Goal: Find specific page/section: Find specific page/section

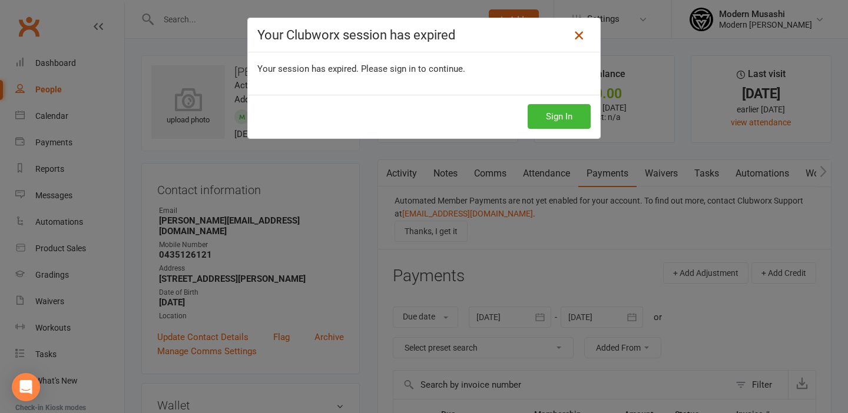
scroll to position [5, 0]
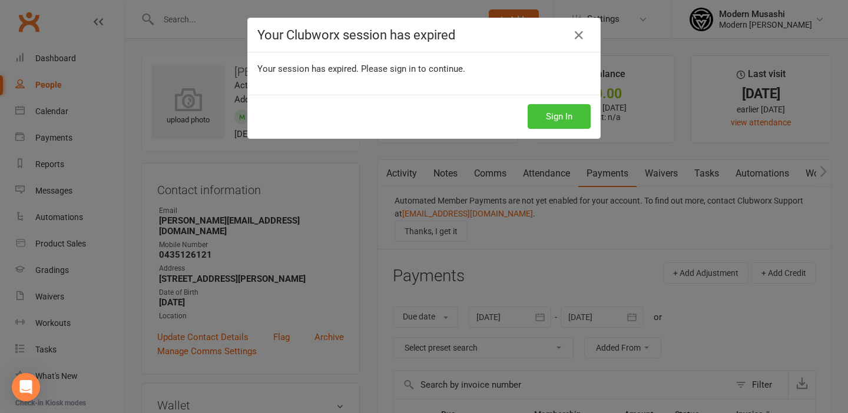
click at [566, 114] on button "Sign In" at bounding box center [559, 116] width 63 height 25
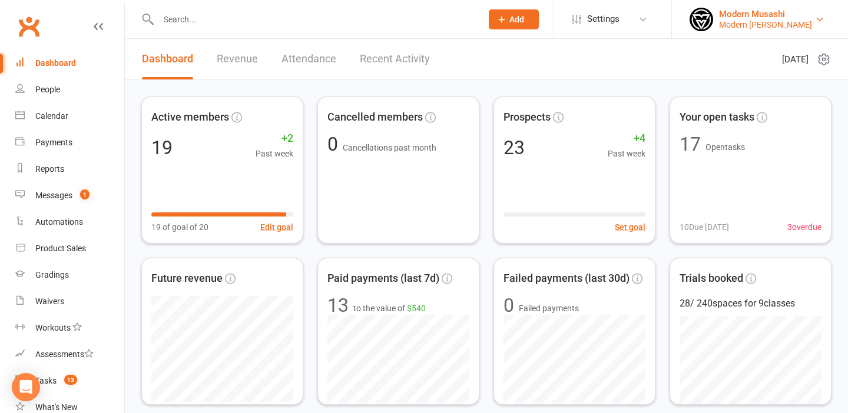
click at [750, 24] on div "Modern Musashi Thirroul" at bounding box center [765, 24] width 93 height 11
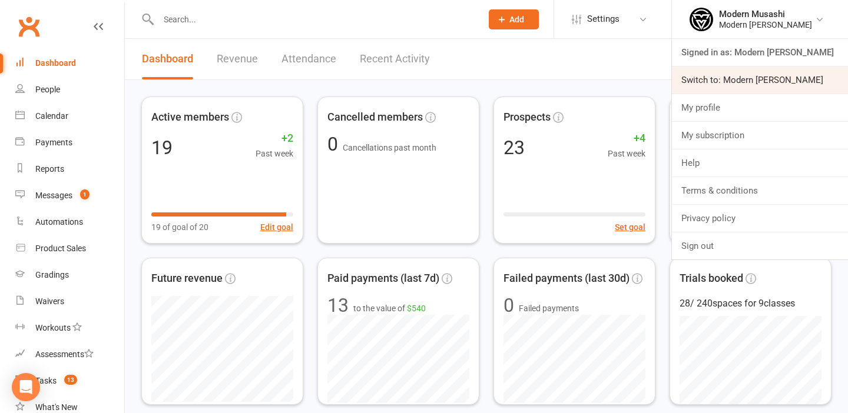
click at [751, 75] on link "Switch to: Modern Musashi Wollongong" at bounding box center [760, 80] width 176 height 27
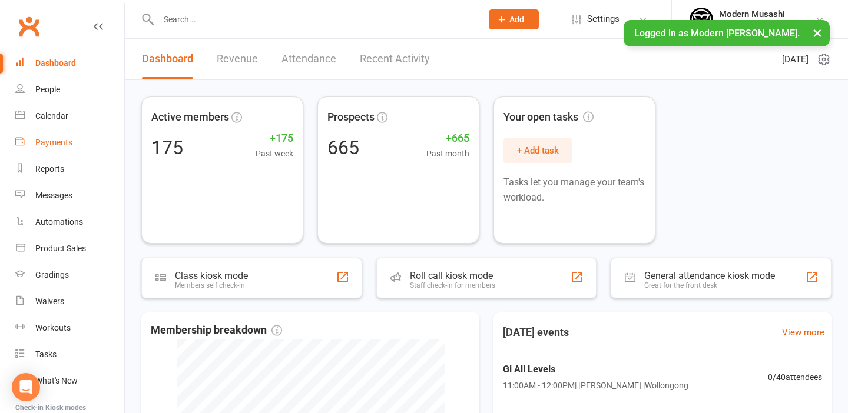
click at [54, 140] on div "Payments" at bounding box center [53, 142] width 37 height 9
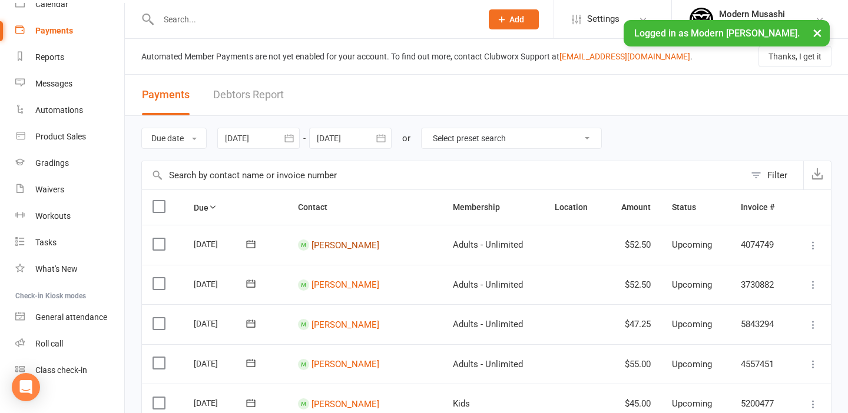
click at [341, 246] on link "[PERSON_NAME]" at bounding box center [346, 245] width 68 height 11
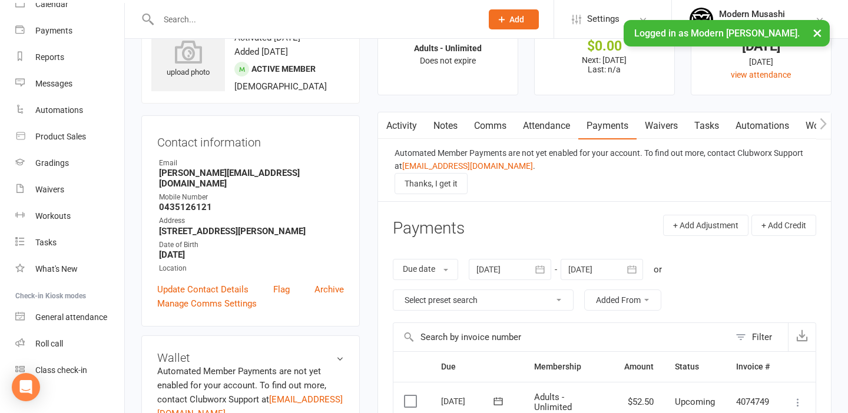
scroll to position [52, 0]
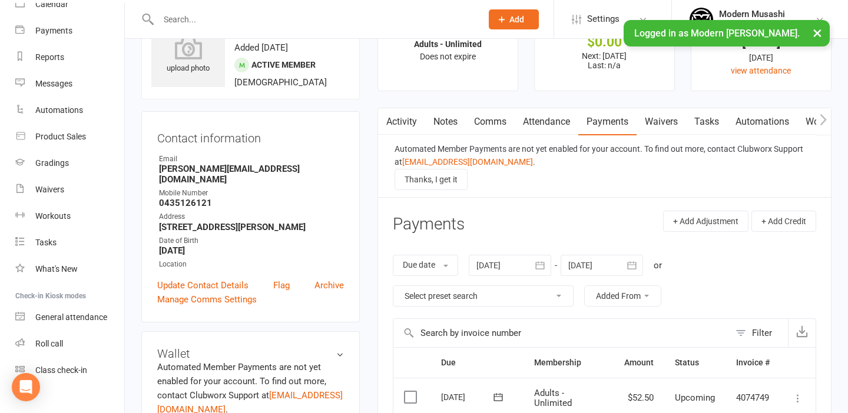
click at [661, 120] on link "Waivers" at bounding box center [661, 121] width 49 height 27
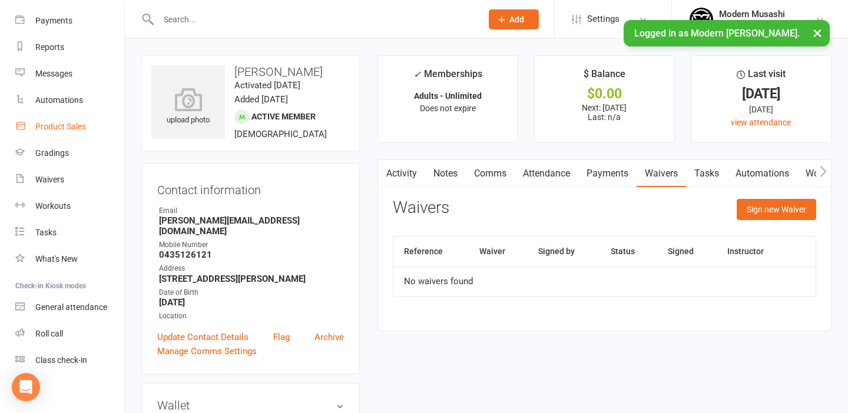
scroll to position [127, 0]
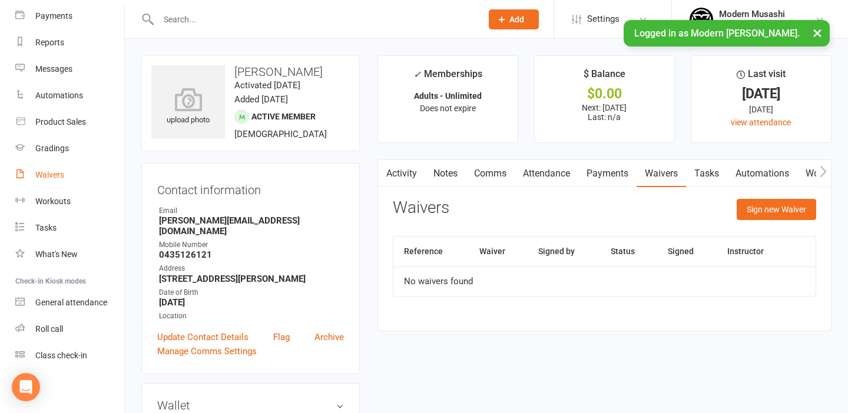
click at [59, 176] on div "Waivers" at bounding box center [49, 174] width 29 height 9
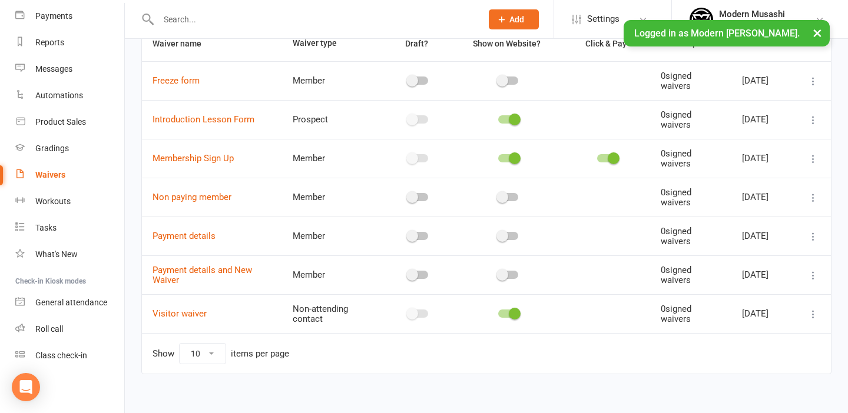
scroll to position [110, 0]
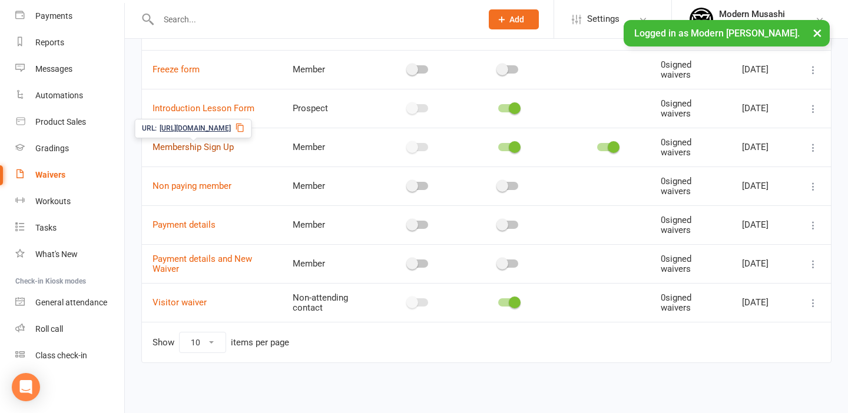
click at [207, 144] on link "Membership Sign Up" at bounding box center [193, 147] width 81 height 11
